Goal: Transaction & Acquisition: Purchase product/service

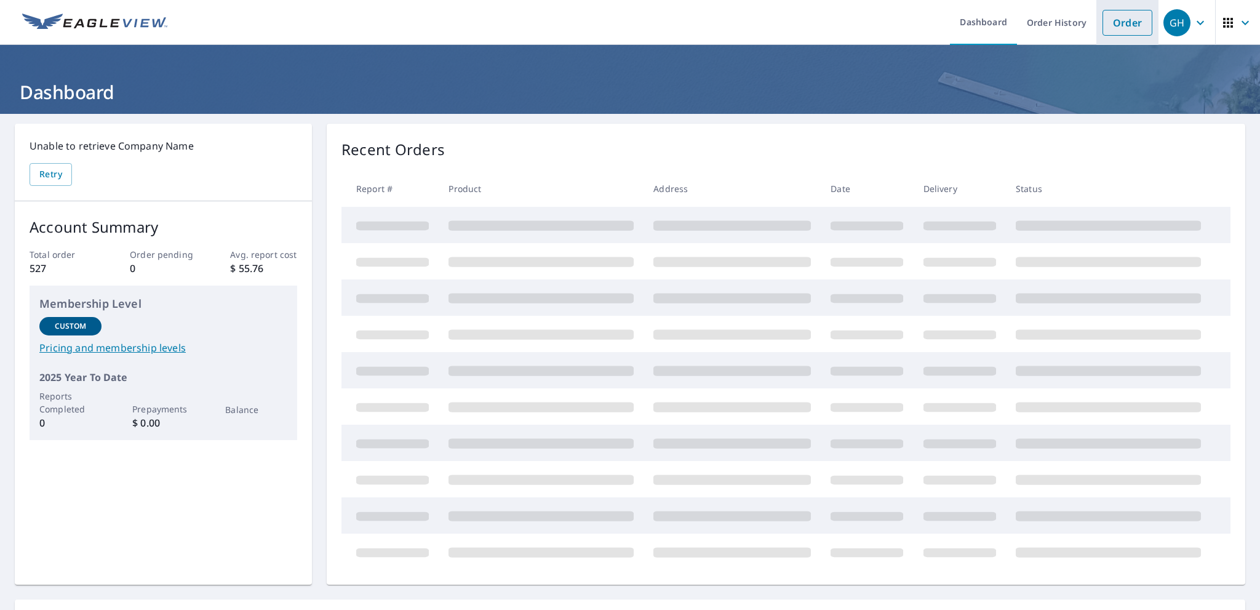
click at [1123, 23] on link "Order" at bounding box center [1127, 23] width 50 height 26
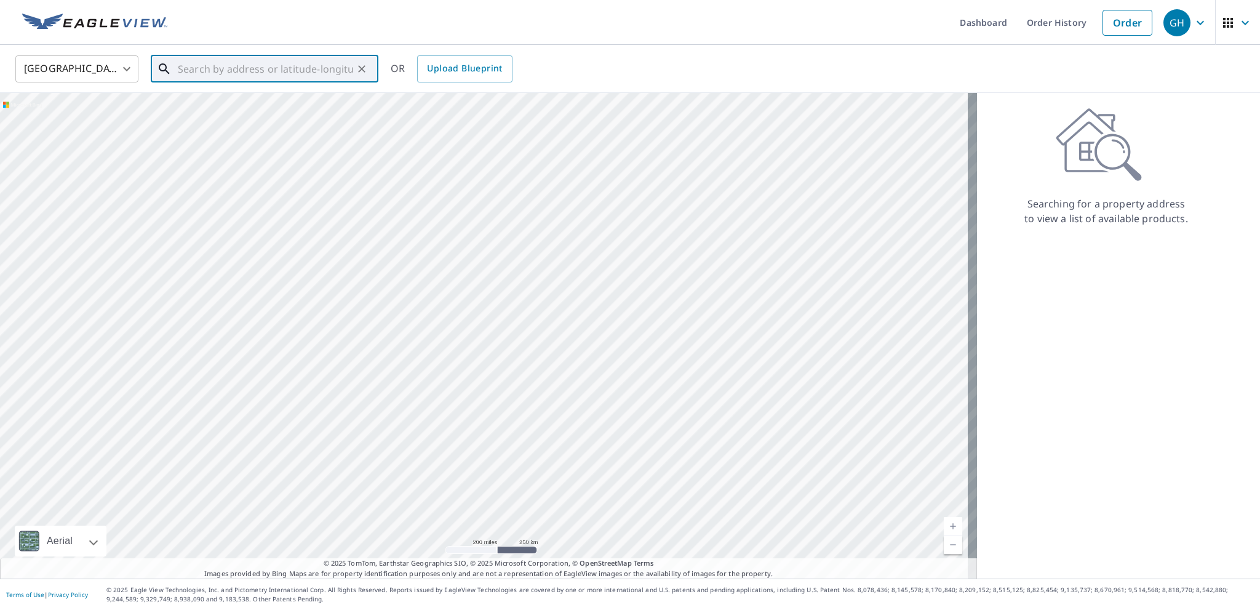
click at [246, 71] on input "text" at bounding box center [265, 69] width 175 height 34
click at [213, 104] on span "100 [PERSON_NAME] Ct" at bounding box center [271, 104] width 193 height 15
type input "[STREET_ADDRESS][PERSON_NAME]"
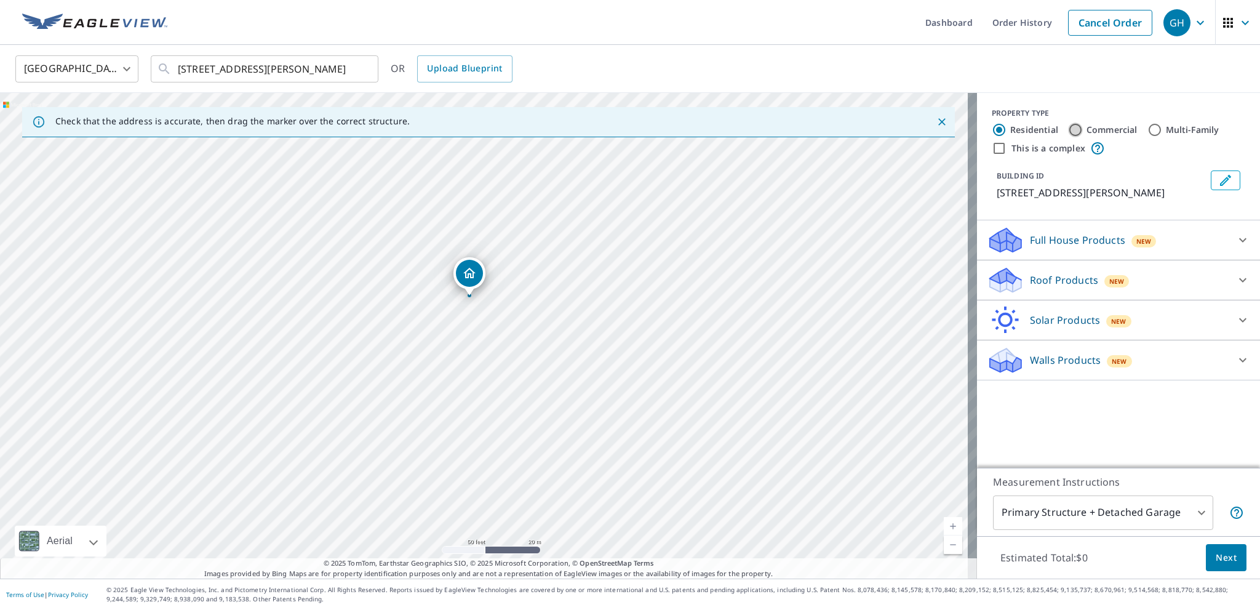
click at [1071, 127] on input "Commercial" at bounding box center [1075, 129] width 15 height 15
radio input "true"
type input "4"
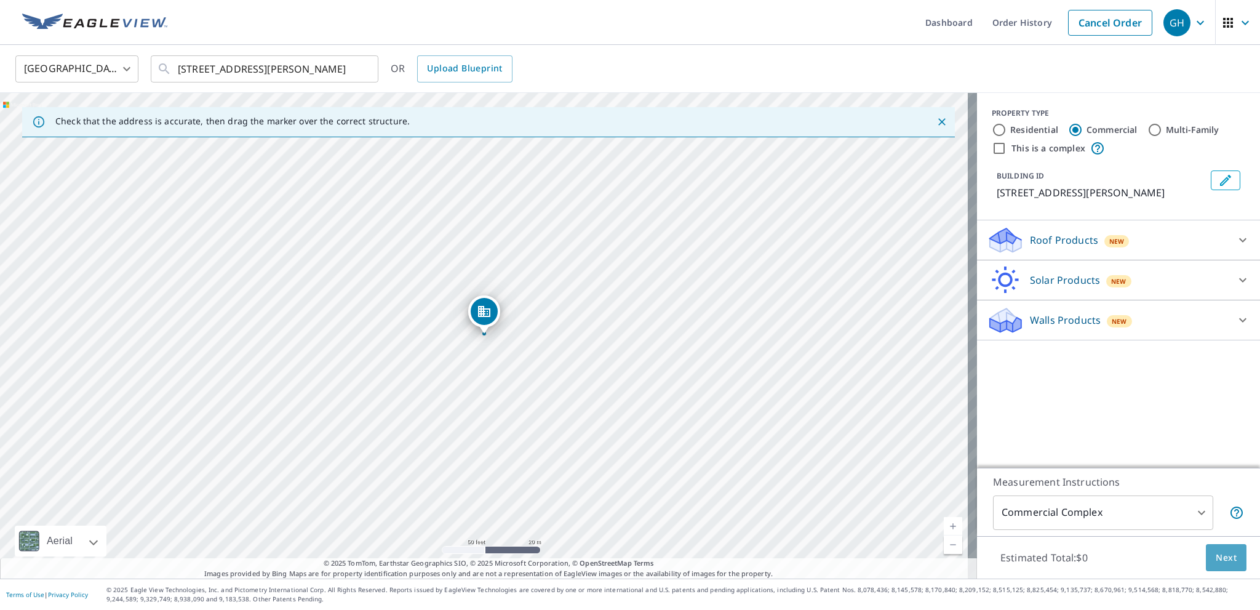
click at [1220, 555] on span "Next" at bounding box center [1225, 557] width 21 height 15
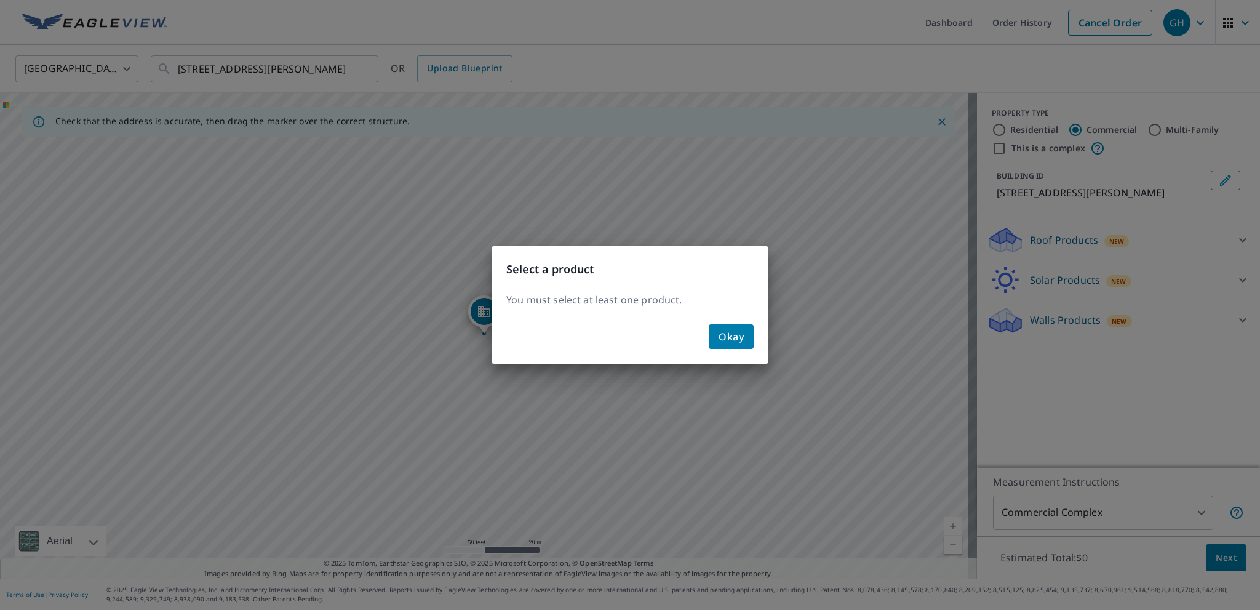
click at [726, 331] on span "Okay" at bounding box center [730, 336] width 25 height 17
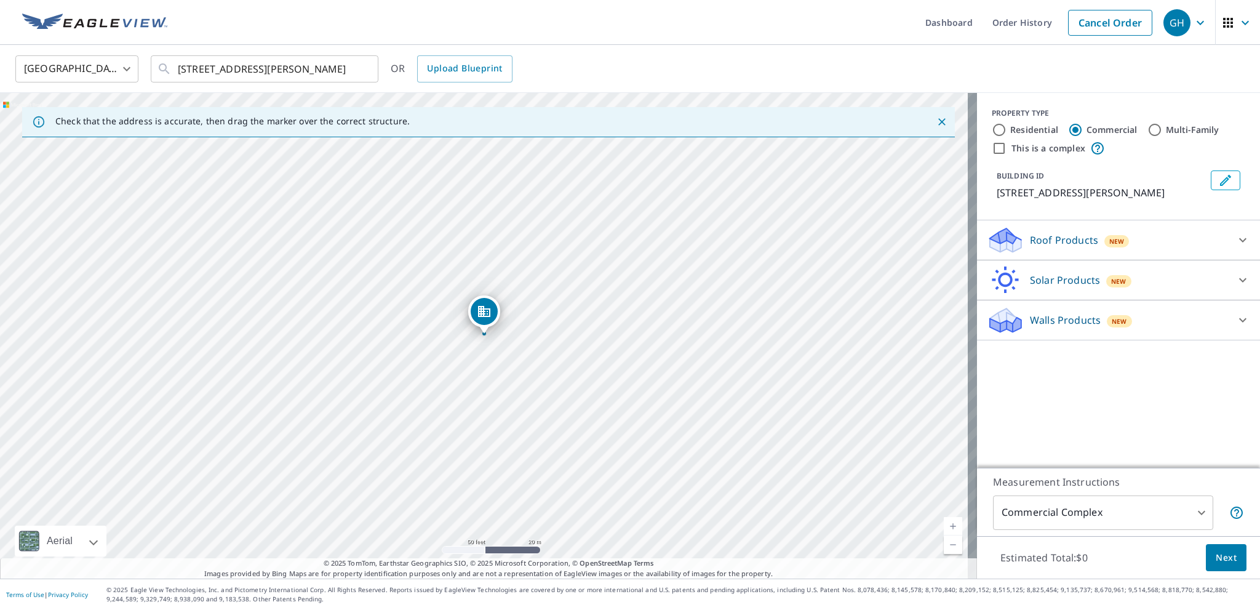
click at [1039, 247] on div "Roof Products New" at bounding box center [1107, 240] width 241 height 29
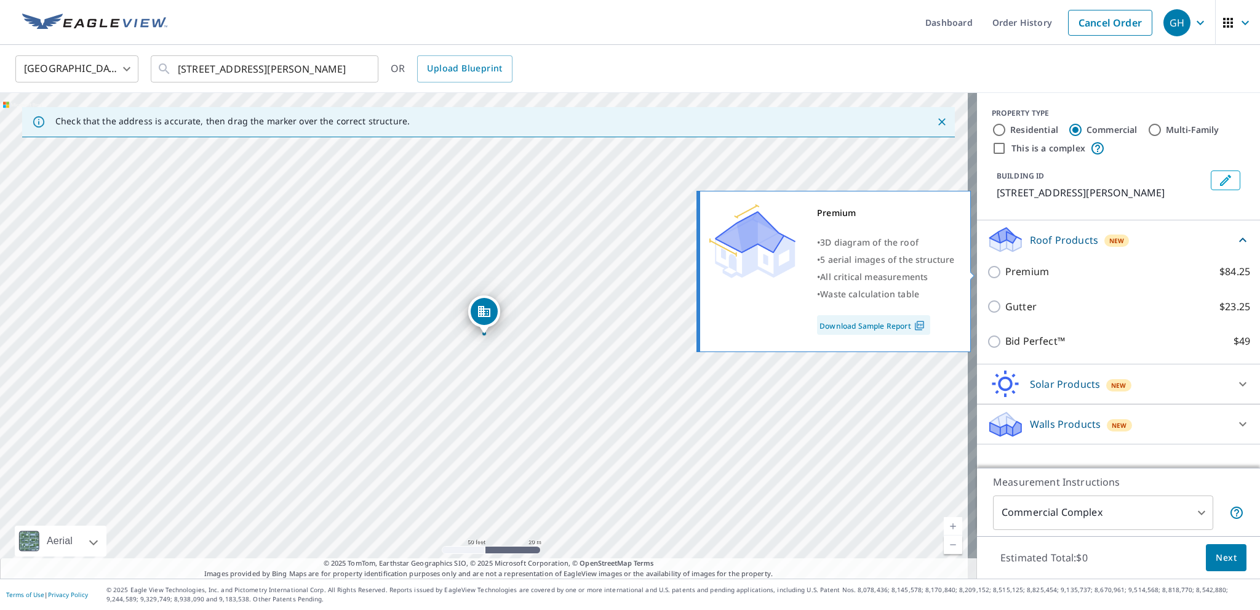
click at [987, 275] on input "Premium $84.25" at bounding box center [996, 271] width 18 height 15
checkbox input "true"
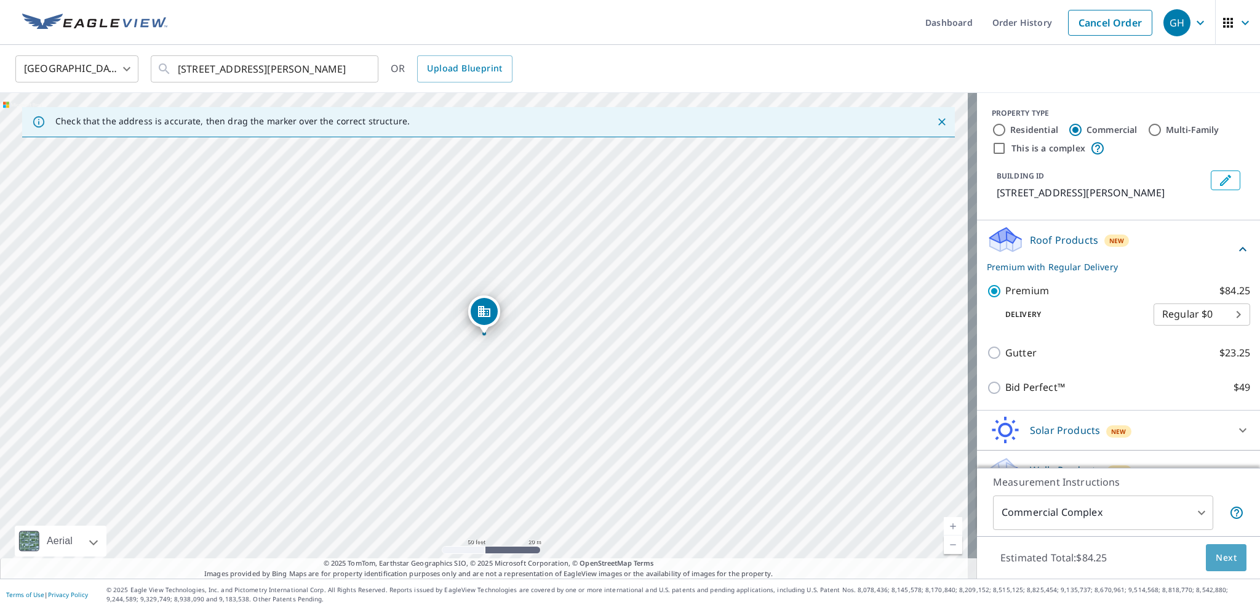
click at [1230, 559] on button "Next" at bounding box center [1226, 558] width 41 height 28
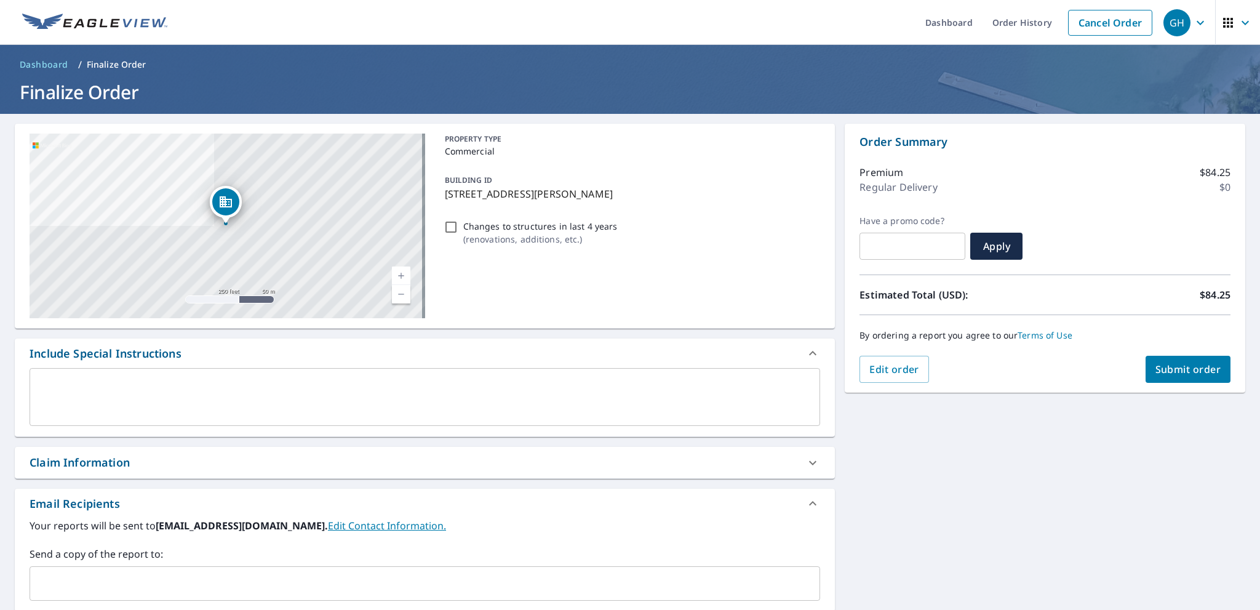
click at [1198, 364] on span "Submit order" at bounding box center [1188, 369] width 66 height 14
